Goal: Transaction & Acquisition: Purchase product/service

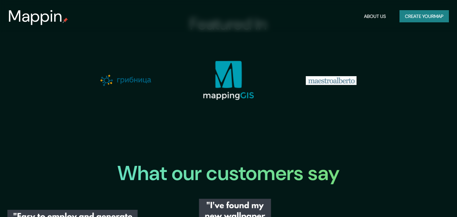
scroll to position [688, 0]
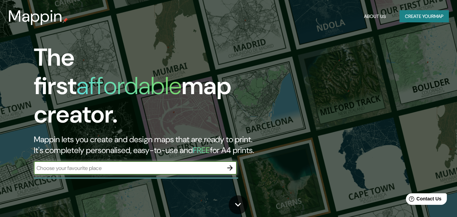
click at [119, 161] on div "​" at bounding box center [135, 168] width 203 height 14
type input "i"
type input "shenzhen"
click at [230, 164] on icon "button" at bounding box center [230, 168] width 8 height 8
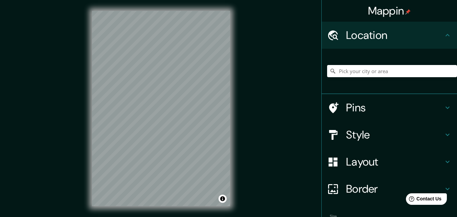
click at [352, 164] on h4 "Layout" at bounding box center [394, 162] width 97 height 14
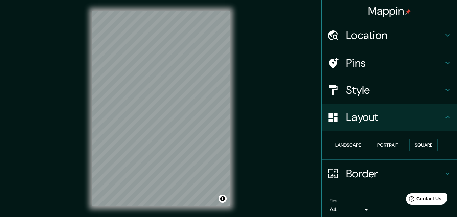
click at [385, 145] on button "Portrait" at bounding box center [388, 145] width 32 height 13
click at [424, 140] on button "Square" at bounding box center [423, 145] width 28 height 13
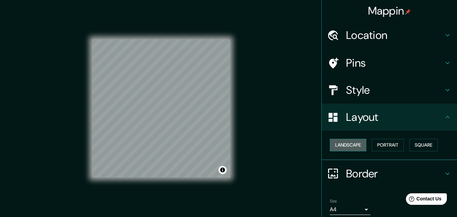
click at [349, 143] on button "Landscape" at bounding box center [348, 145] width 37 height 13
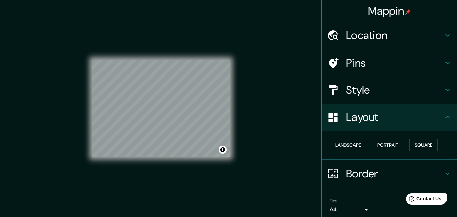
click at [257, 89] on div "Mappin Location Pins Style Layout Landscape Portrait Square Border Choose a bor…" at bounding box center [228, 114] width 457 height 228
click at [355, 36] on h4 "Location" at bounding box center [394, 35] width 97 height 14
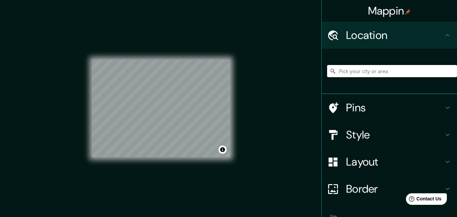
click at [356, 105] on h4 "Pins" at bounding box center [394, 108] width 97 height 14
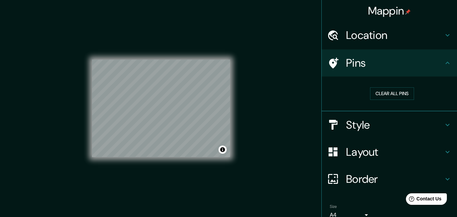
click at [372, 121] on h4 "Style" at bounding box center [394, 125] width 97 height 14
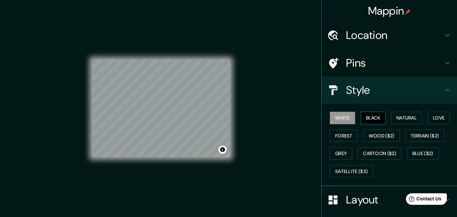
click at [369, 114] on button "Black" at bounding box center [373, 118] width 25 height 13
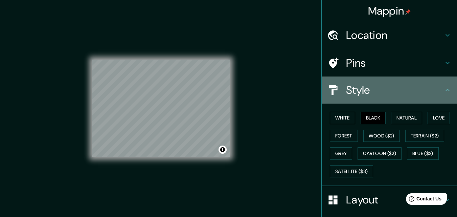
click at [443, 86] on div "Style" at bounding box center [389, 89] width 135 height 27
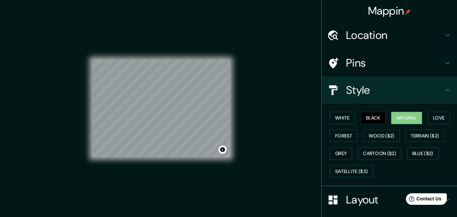
click at [412, 117] on button "Natural" at bounding box center [406, 118] width 31 height 13
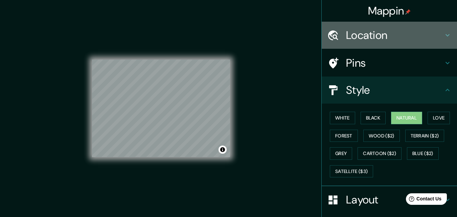
click at [425, 34] on h4 "Location" at bounding box center [394, 35] width 97 height 14
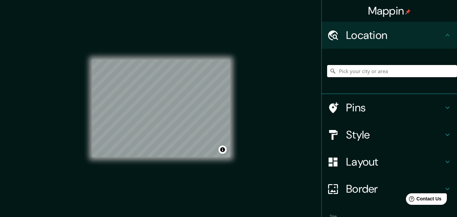
click at [375, 71] on input "Pick your city or area" at bounding box center [392, 71] width 130 height 12
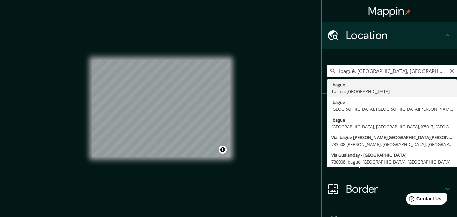
type input "Ibagué, Tolima, Colombia"
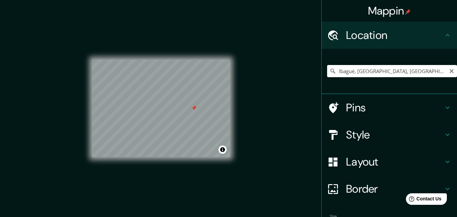
click at [195, 109] on div at bounding box center [193, 107] width 5 height 5
